Goal: Task Accomplishment & Management: Use online tool/utility

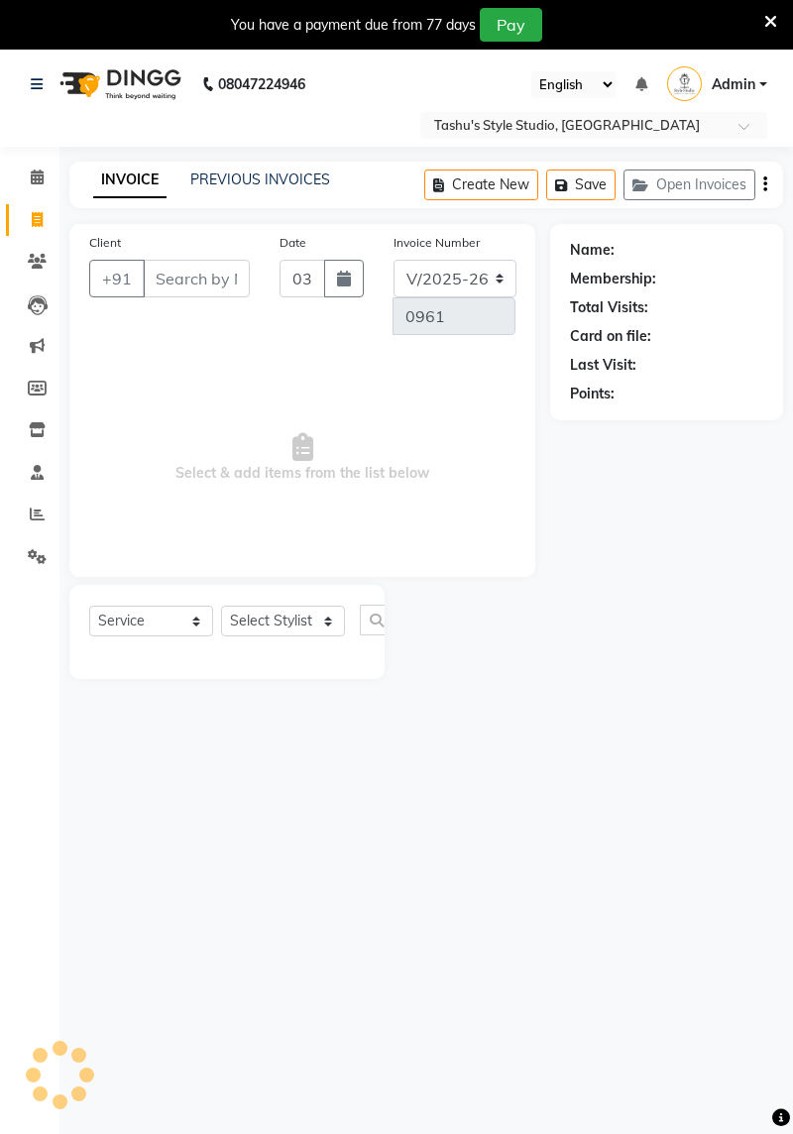
select select "5375"
select select "service"
click at [37, 180] on icon at bounding box center [37, 177] width 13 height 15
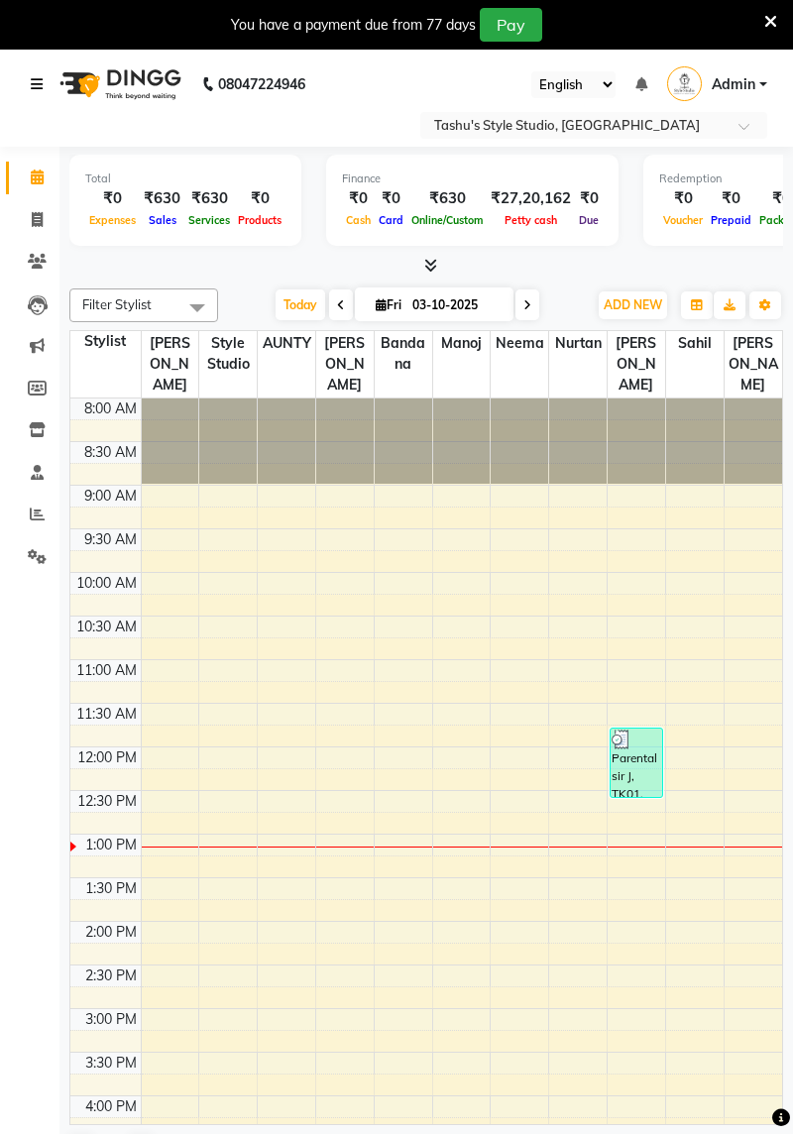
click at [31, 99] on link at bounding box center [41, 85] width 20 height 56
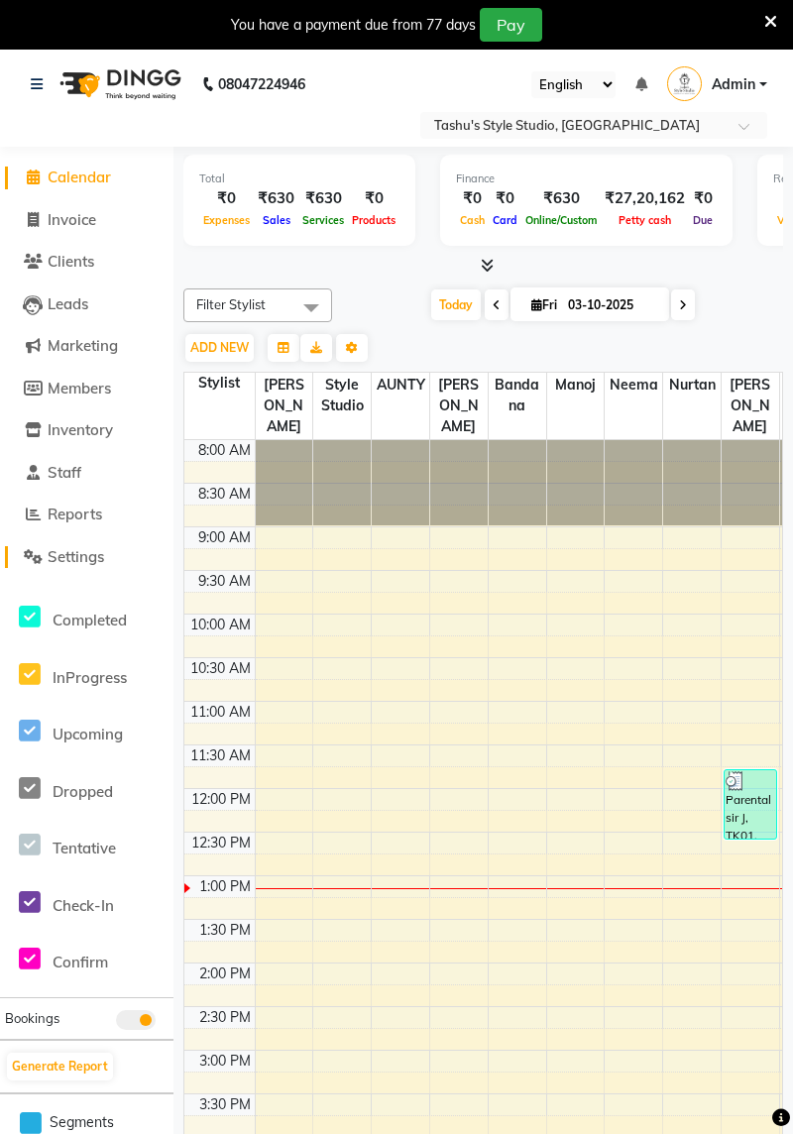
click at [109, 559] on link "Settings" at bounding box center [87, 557] width 164 height 23
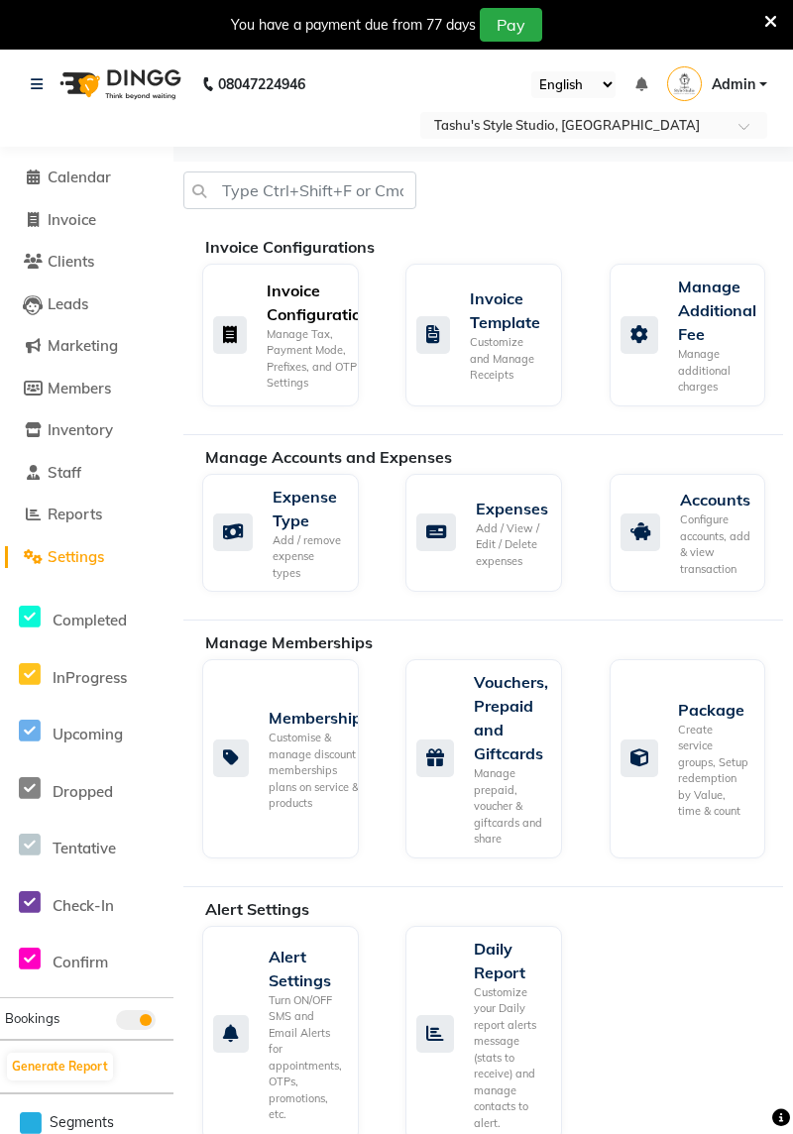
click at [292, 331] on div "Manage Tax, Payment Mode, Prefixes, and OTP Settings" at bounding box center [319, 358] width 104 height 65
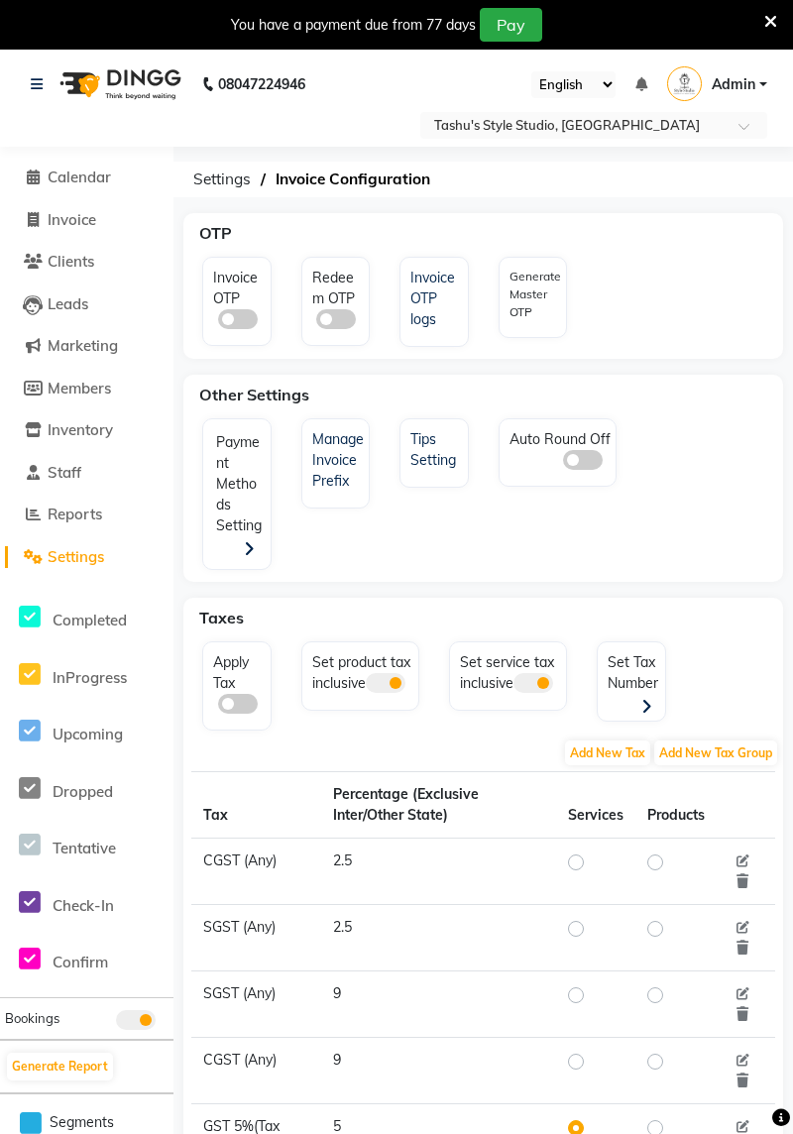
click at [234, 700] on span at bounding box center [238, 704] width 40 height 20
click at [218, 707] on input "checkbox" at bounding box center [218, 707] width 0 height 0
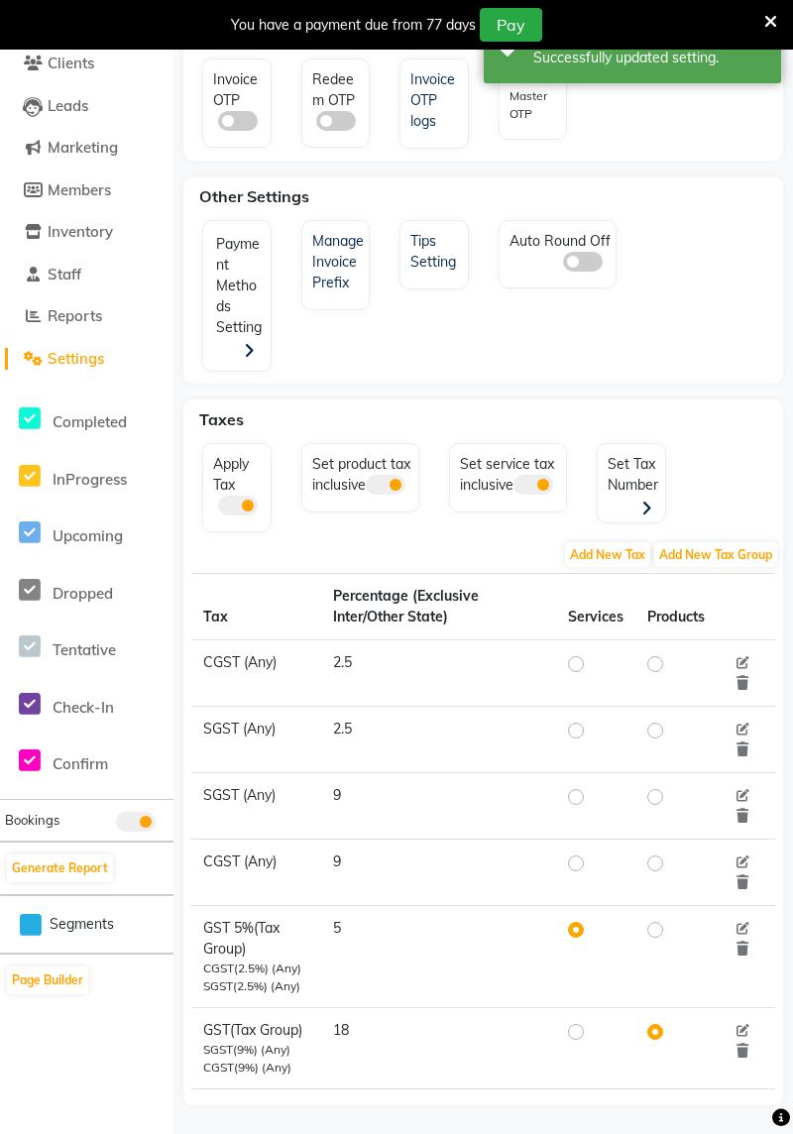
scroll to position [205, 0]
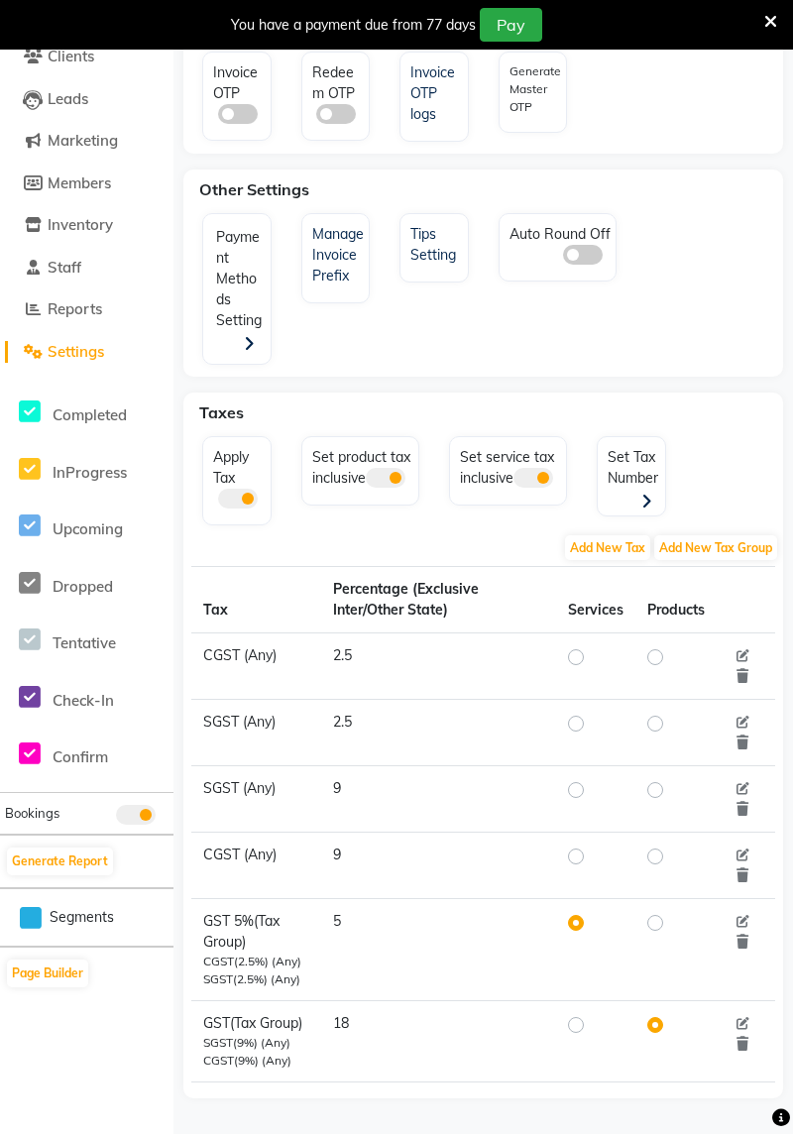
click at [468, 506] on div "Set service tax inclusive" at bounding box center [508, 470] width 118 height 69
click at [634, 442] on div "Set Tax Number" at bounding box center [634, 477] width 62 height 71
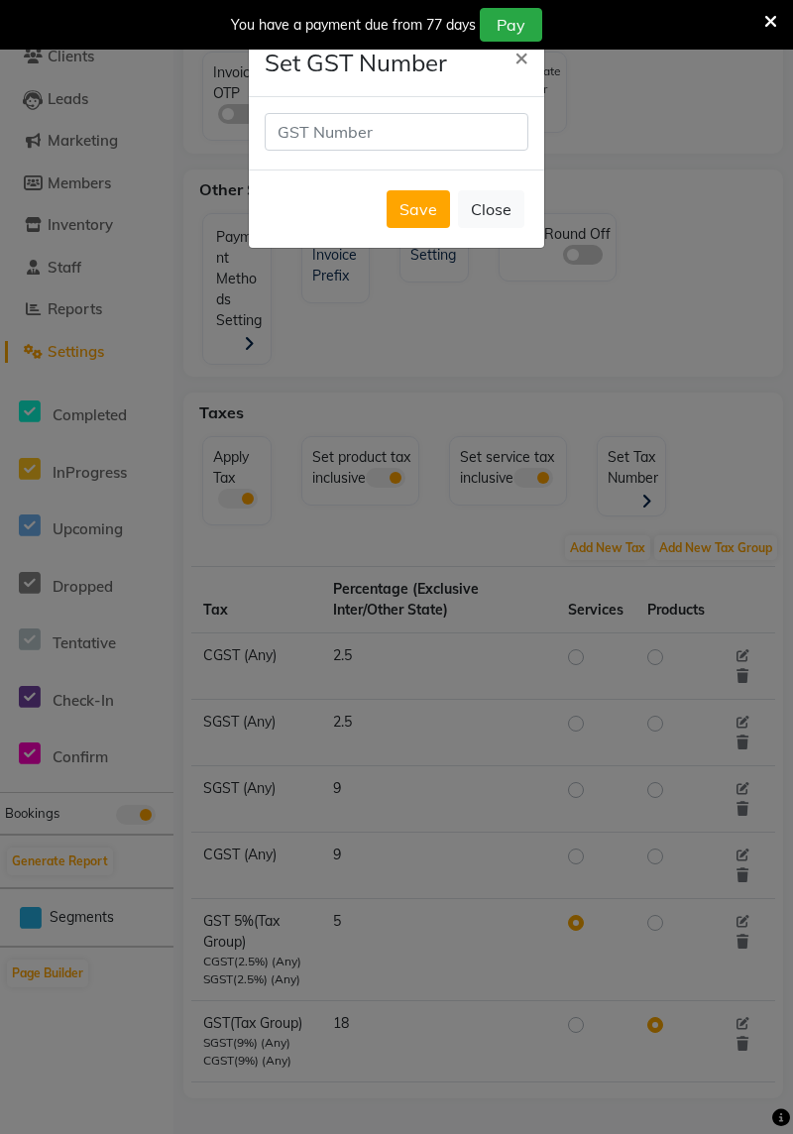
click at [504, 226] on button "Close" at bounding box center [491, 209] width 66 height 38
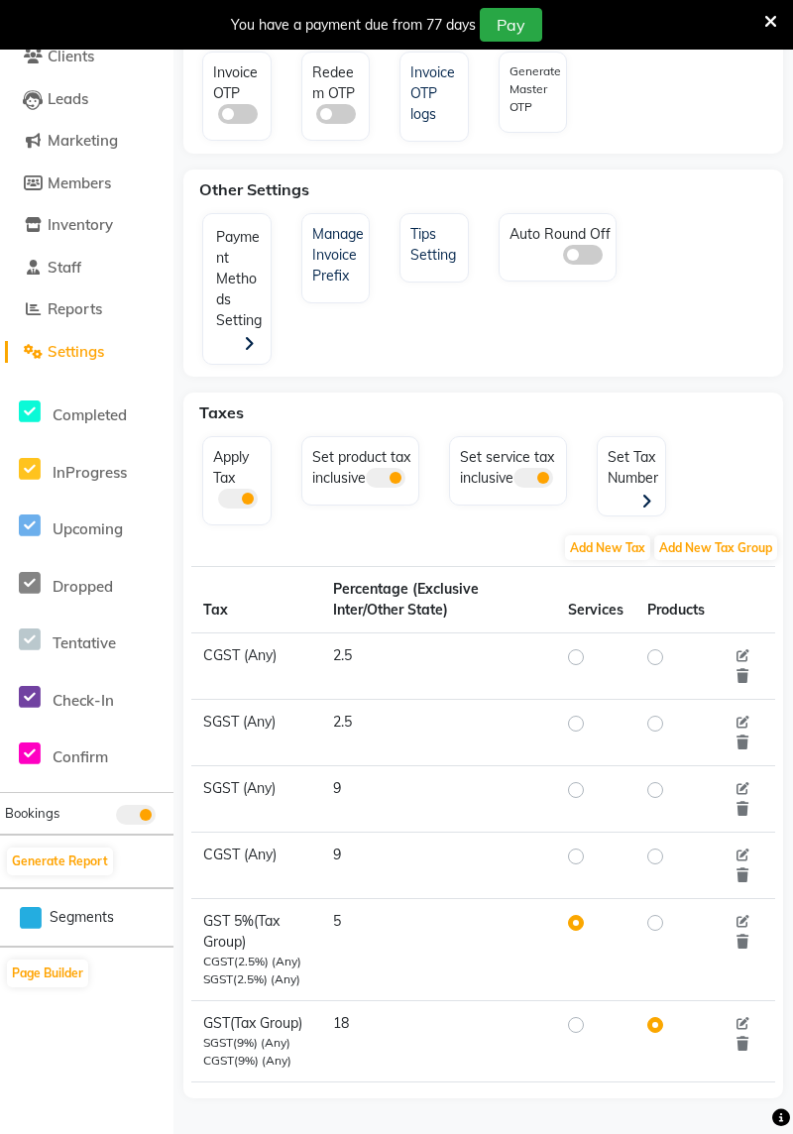
click at [541, 488] on span at bounding box center [533, 478] width 40 height 20
click at [513, 481] on input "checkbox" at bounding box center [513, 481] width 0 height 0
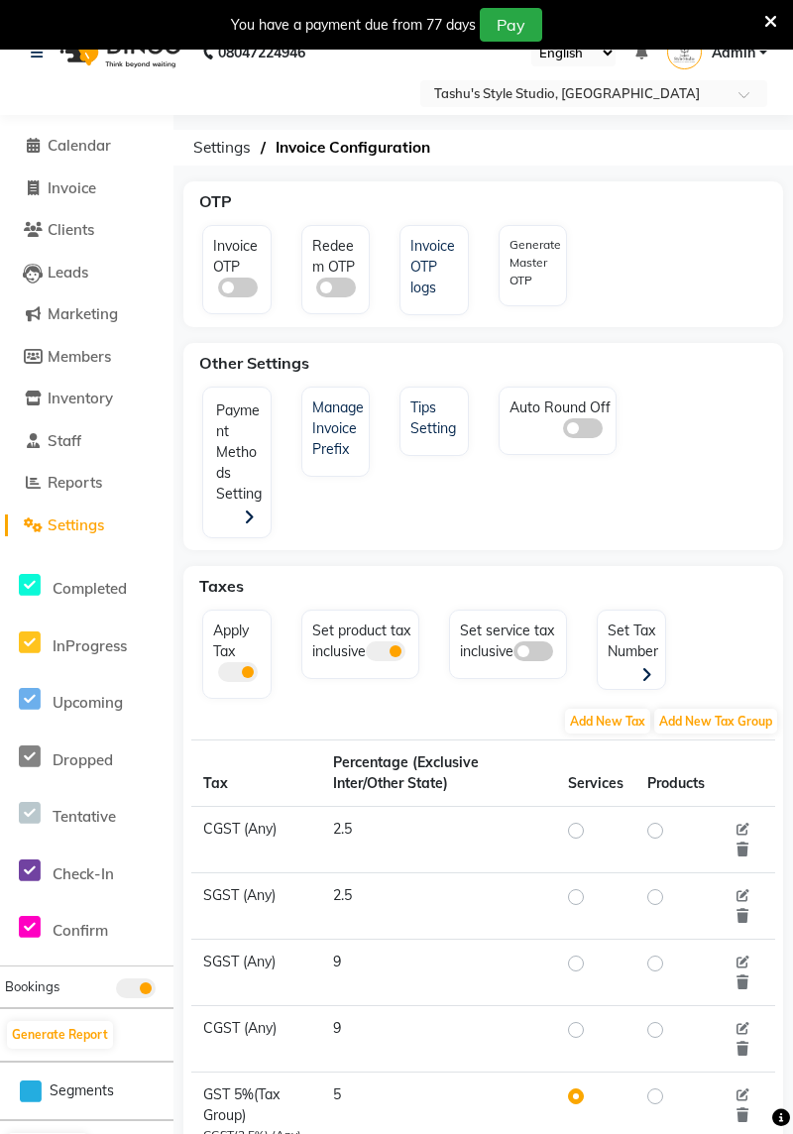
scroll to position [0, 0]
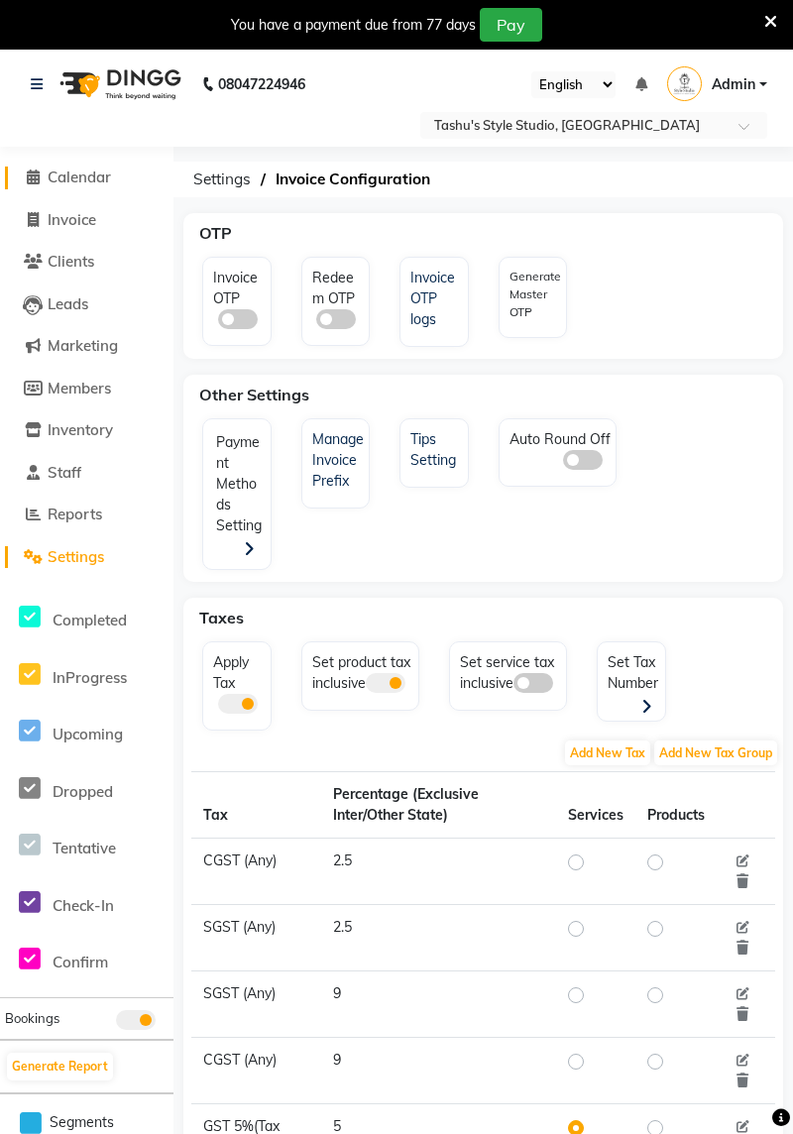
click at [89, 185] on span "Calendar" at bounding box center [79, 177] width 63 height 19
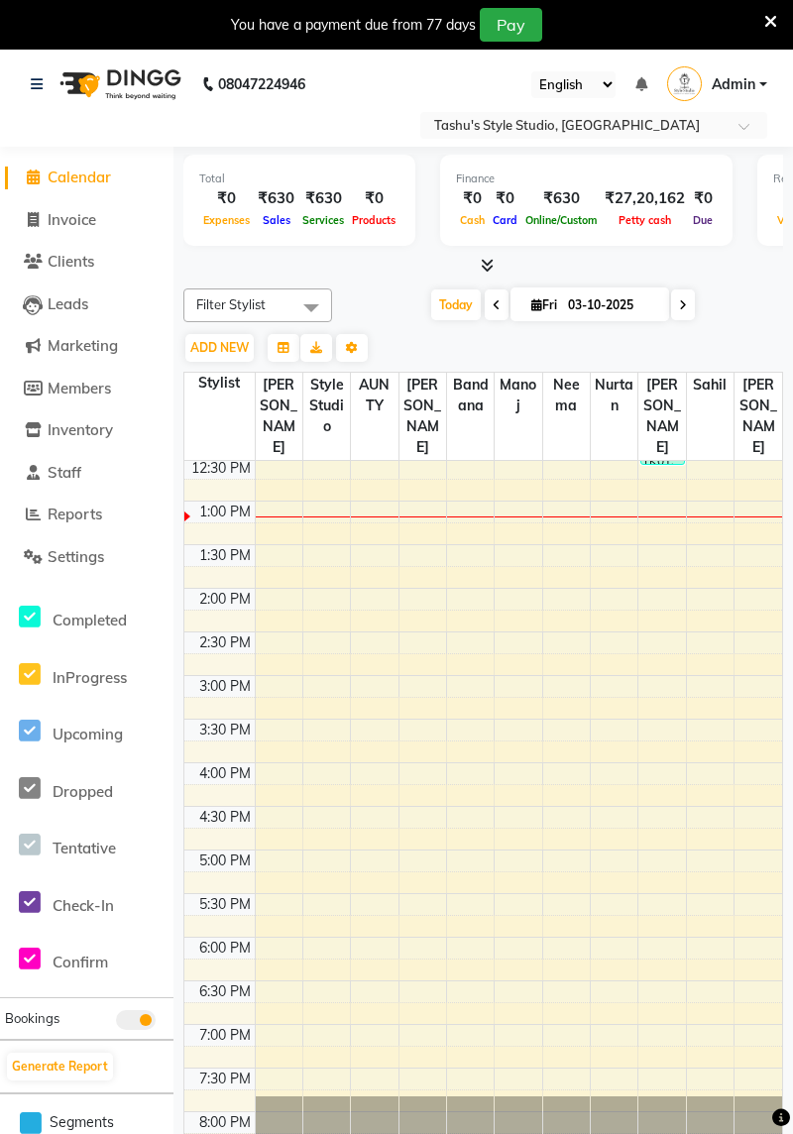
scroll to position [367, 0]
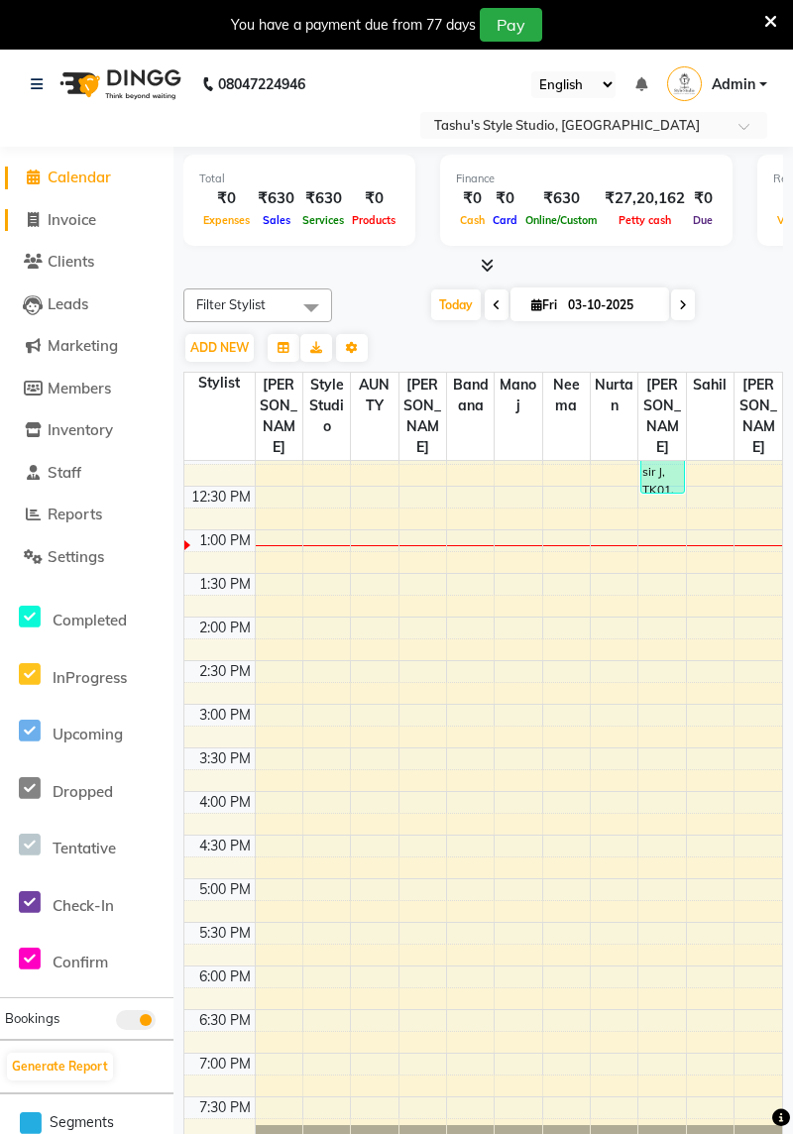
click at [96, 222] on span "Invoice" at bounding box center [72, 219] width 49 height 19
select select "service"
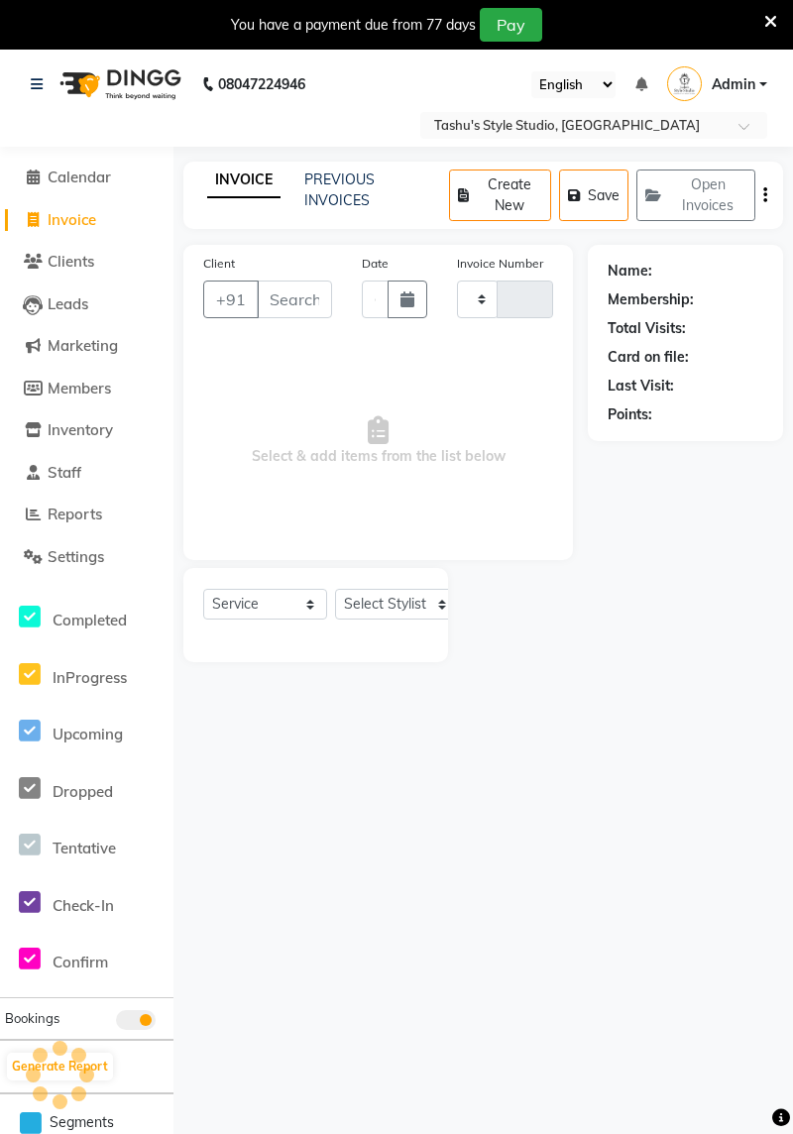
type input "0961"
select select "5375"
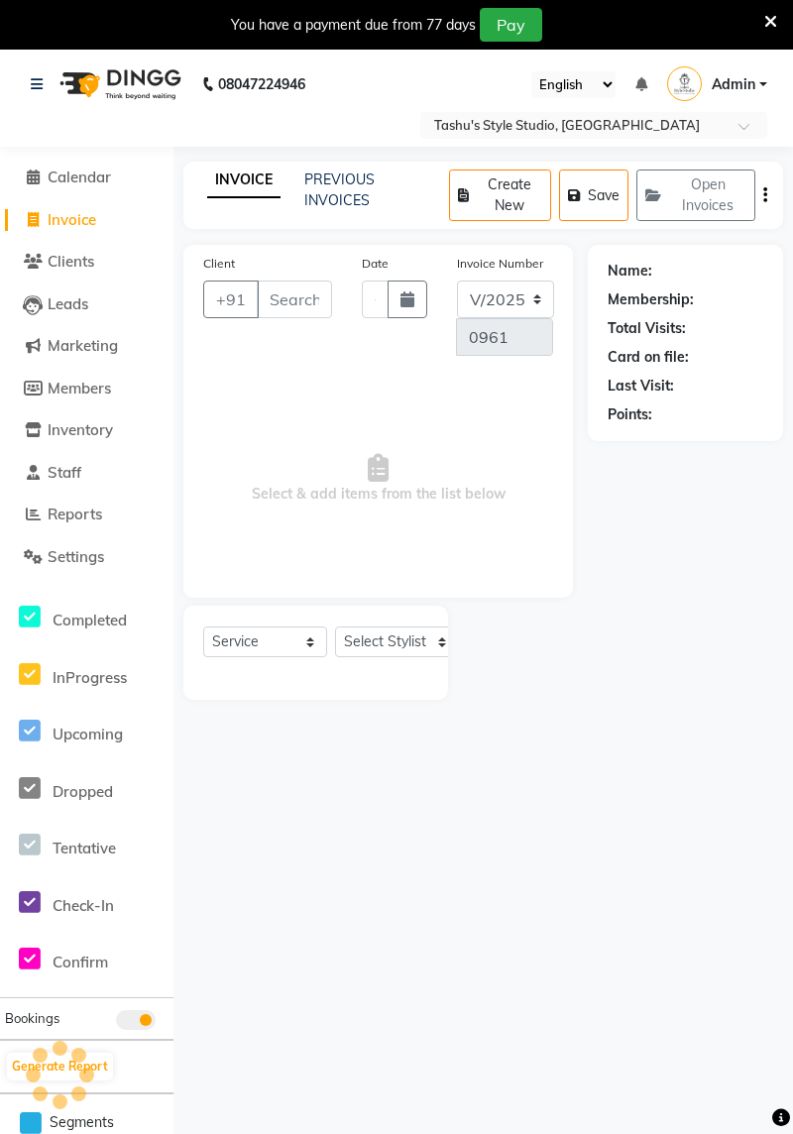
click at [289, 303] on input "Client" at bounding box center [294, 300] width 75 height 38
click at [281, 303] on input "Client" at bounding box center [294, 300] width 75 height 38
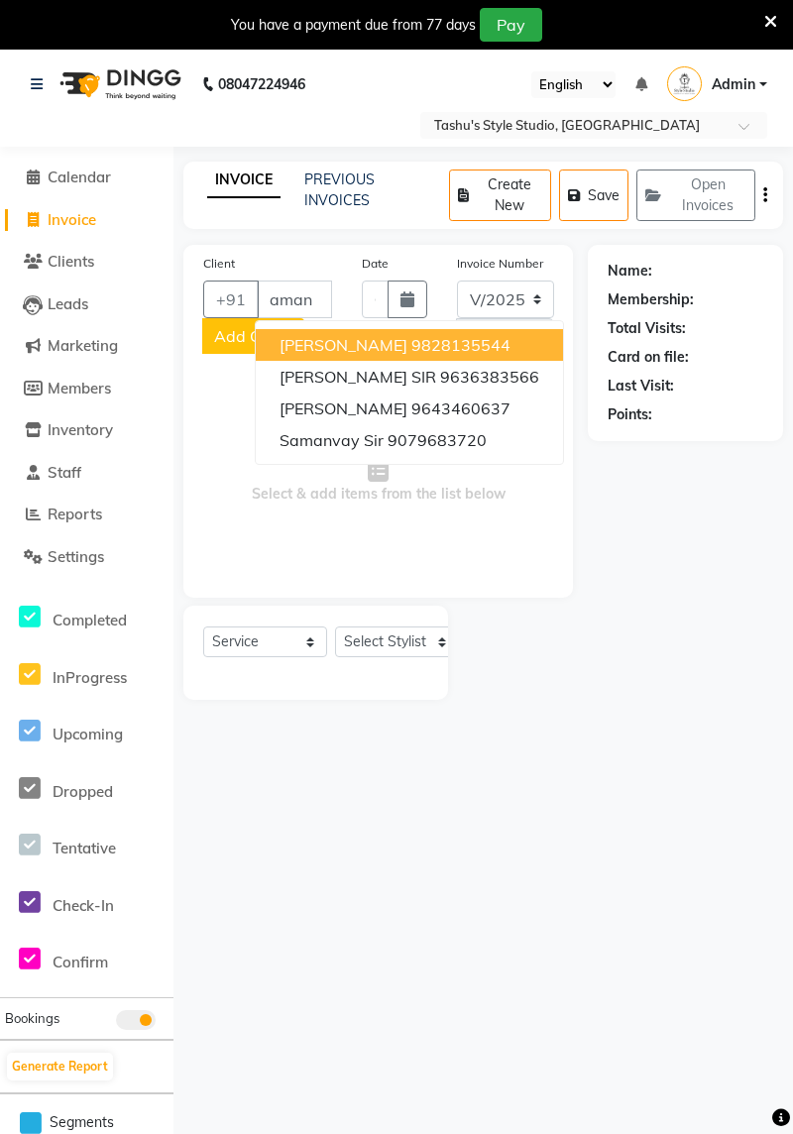
click at [482, 367] on ngb-highlight "9636383566" at bounding box center [489, 377] width 99 height 20
type input "9636383566"
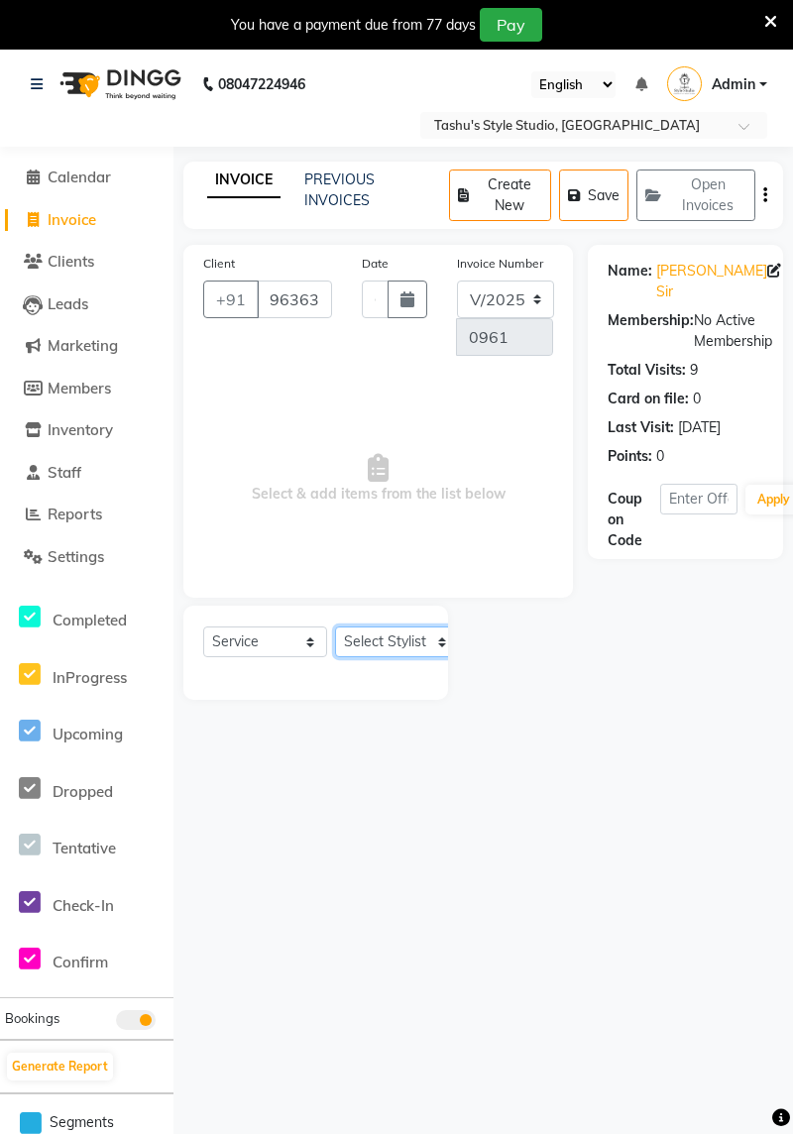
click at [441, 645] on select "Select Stylist [PERSON_NAME] AUNTY bandana [PERSON_NAME] Nurtan [PERSON_NAME] […" at bounding box center [397, 641] width 124 height 31
select select "35767"
click at [335, 626] on select "Select Stylist [PERSON_NAME] AUNTY bandana [PERSON_NAME] Nurtan [PERSON_NAME] […" at bounding box center [397, 641] width 124 height 31
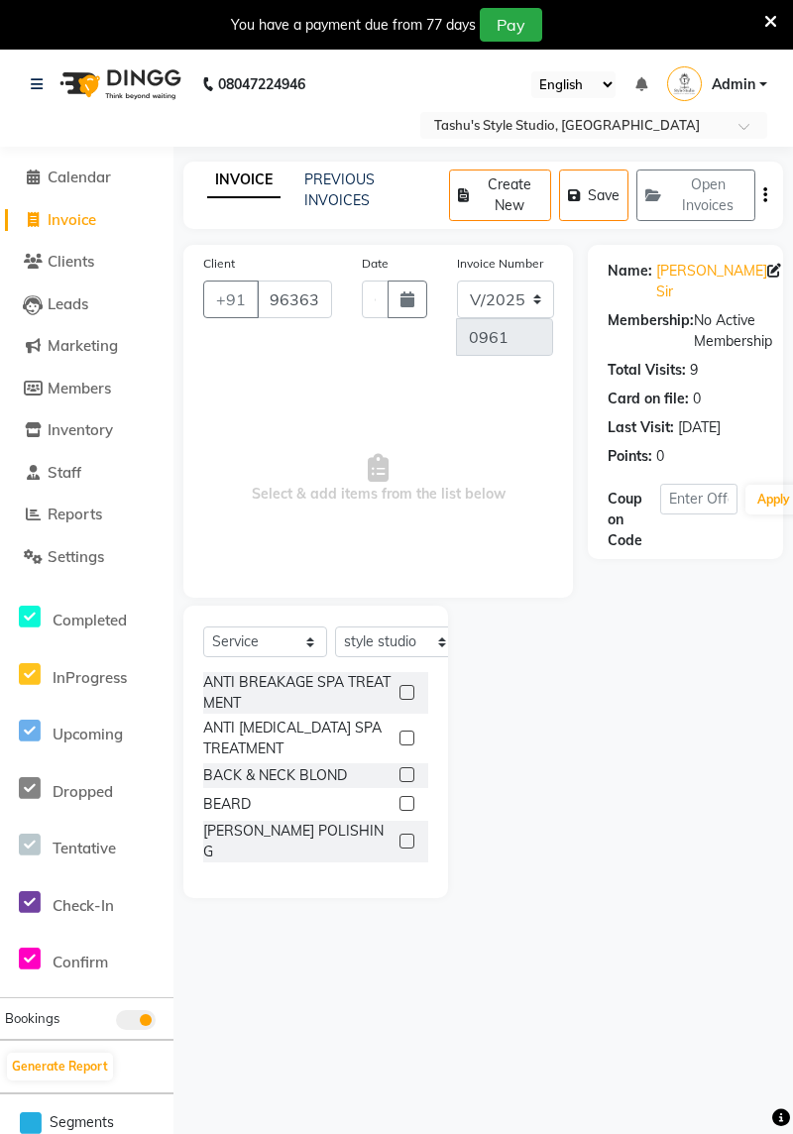
click at [403, 808] on label at bounding box center [406, 803] width 15 height 15
click at [403, 808] on input "checkbox" at bounding box center [405, 804] width 13 height 13
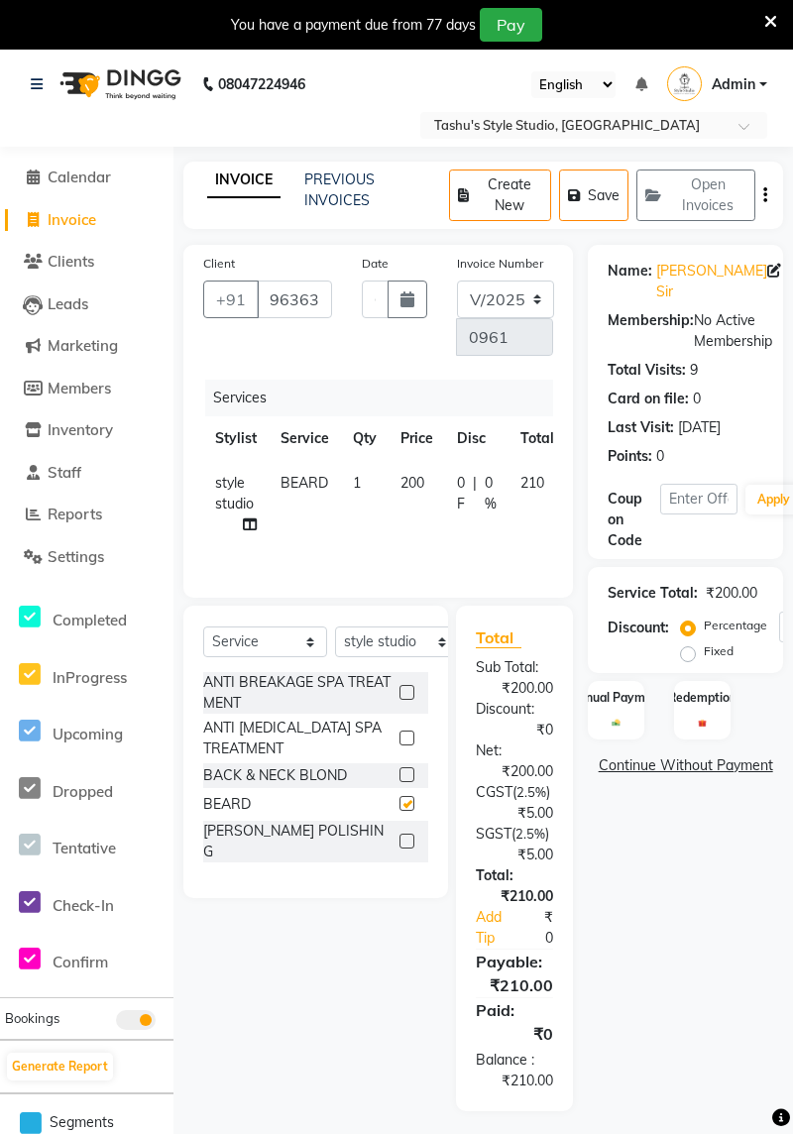
checkbox input "false"
